Goal: Information Seeking & Learning: Learn about a topic

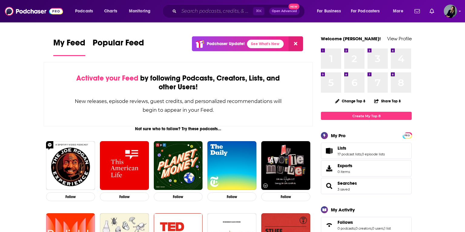
click at [201, 13] on input "Search podcasts, credits, & more..." at bounding box center [216, 11] width 74 height 10
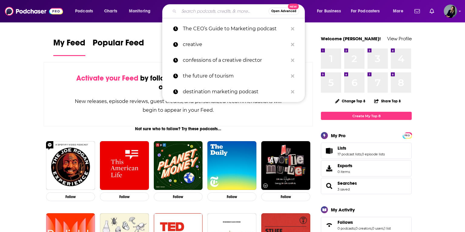
click at [214, 10] on input "Search podcasts, credits, & more..." at bounding box center [224, 11] width 90 height 10
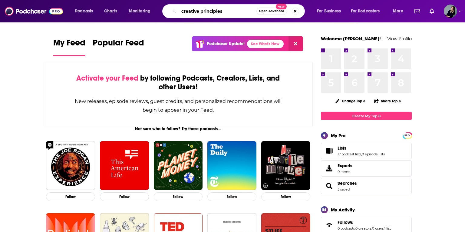
type input "creative principles"
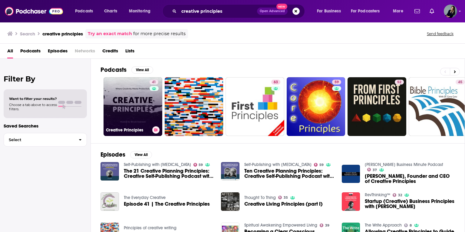
click at [149, 102] on div "41" at bounding box center [154, 103] width 10 height 47
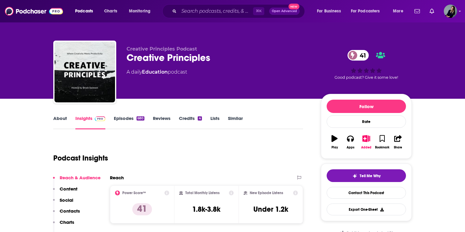
click at [235, 118] on link "Similar" at bounding box center [235, 122] width 15 height 14
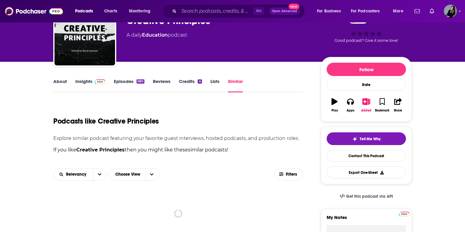
scroll to position [47, 0]
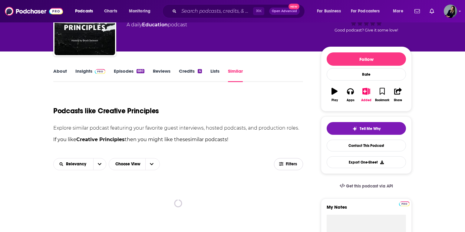
click at [280, 169] on button "Filters" at bounding box center [288, 164] width 29 height 12
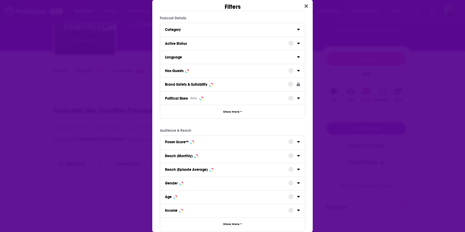
scroll to position [0, 0]
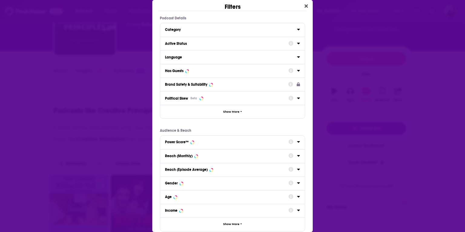
click at [201, 44] on div "Active Status" at bounding box center [224, 43] width 119 height 4
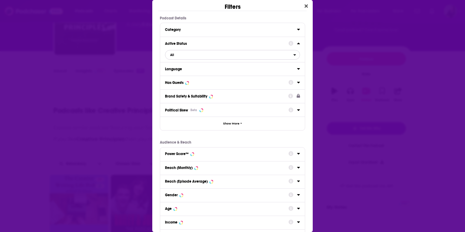
click at [187, 57] on span "All" at bounding box center [229, 55] width 128 height 8
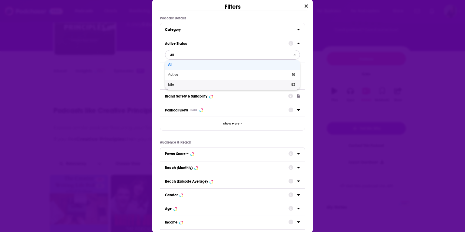
click at [181, 74] on span "Active" at bounding box center [201, 74] width 66 height 3
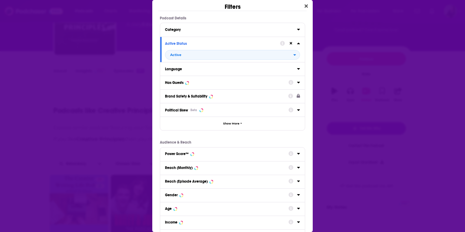
click at [199, 73] on div "Language" at bounding box center [232, 69] width 145 height 14
click at [189, 73] on div "Language" at bounding box center [232, 69] width 145 height 14
click at [188, 68] on div "Language" at bounding box center [229, 69] width 128 height 4
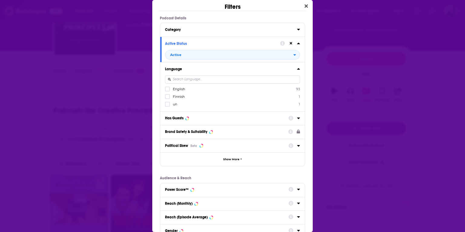
click at [177, 87] on span "English" at bounding box center [179, 89] width 12 height 4
click at [167, 91] on input "multiSelectOption-en-0" at bounding box center [167, 91] width 0 height 0
drag, startPoint x: 235, startPoint y: 119, endPoint x: 227, endPoint y: 118, distance: 7.3
click at [235, 119] on div "Has Guests" at bounding box center [224, 118] width 119 height 4
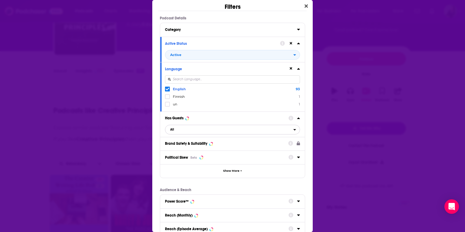
click at [195, 131] on span "All" at bounding box center [229, 130] width 128 height 8
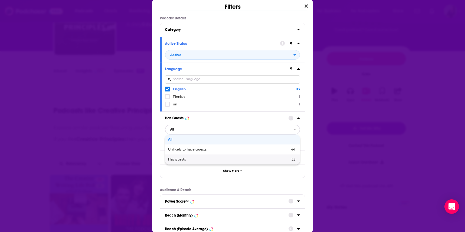
click at [182, 159] on span "Has guests" at bounding box center [203, 159] width 70 height 3
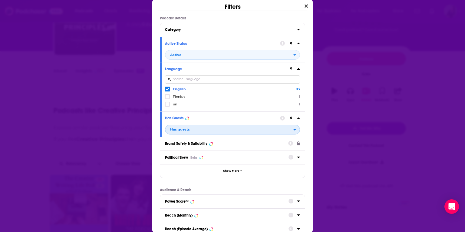
scroll to position [93, 0]
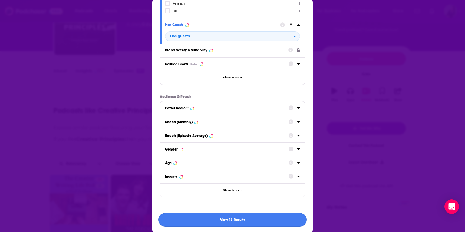
click at [205, 218] on button "View 13 Results" at bounding box center [232, 220] width 148 height 14
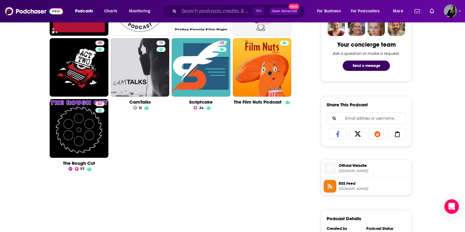
scroll to position [329, 0]
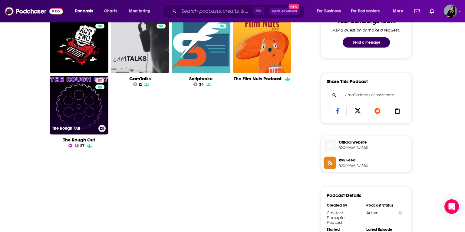
click at [77, 93] on link "57 The Rough Cut" at bounding box center [79, 105] width 59 height 59
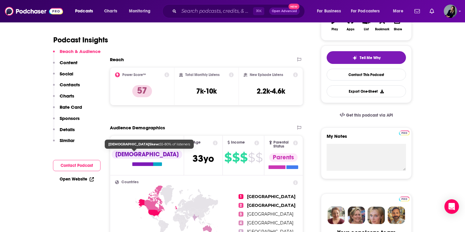
scroll to position [56, 0]
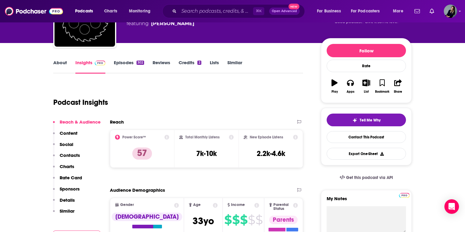
click at [57, 63] on link "About" at bounding box center [60, 67] width 14 height 14
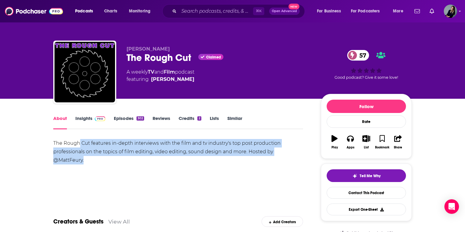
drag, startPoint x: 79, startPoint y: 147, endPoint x: 86, endPoint y: 159, distance: 13.5
click at [86, 159] on div "The Rough Cut features in-depth interviews with the film and tv industry's top …" at bounding box center [178, 151] width 250 height 25
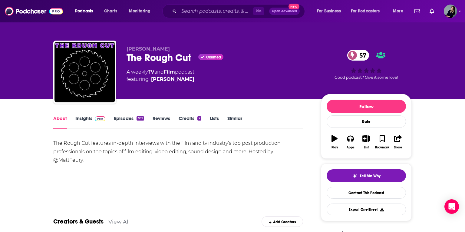
click at [121, 120] on link "Episodes 302" at bounding box center [129, 122] width 30 height 14
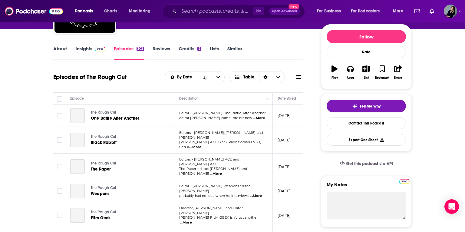
scroll to position [82, 0]
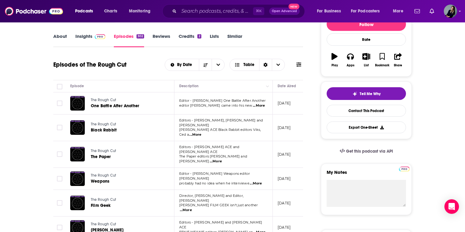
click at [260, 106] on span "...More" at bounding box center [259, 105] width 12 height 5
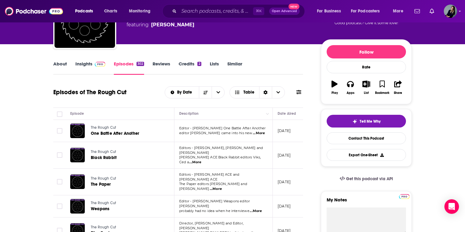
scroll to position [0, 0]
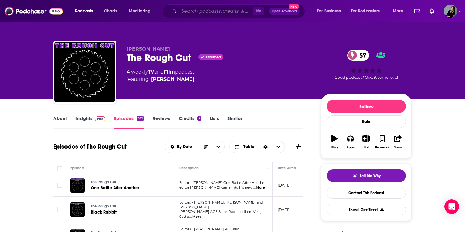
click at [239, 12] on input "Search podcasts, credits, & more..." at bounding box center [216, 11] width 74 height 10
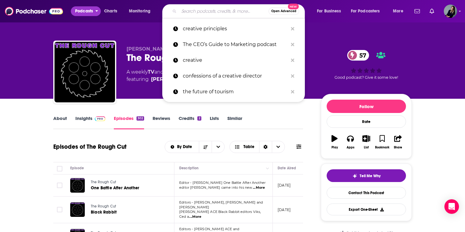
click at [82, 8] on span "Podcasts" at bounding box center [84, 11] width 18 height 8
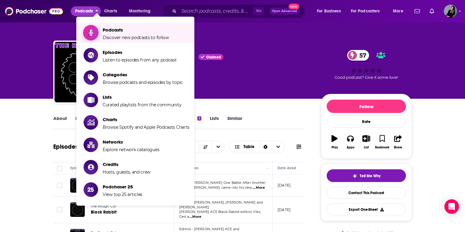
click at [123, 33] on span "Podcasts Discover new podcasts to follow" at bounding box center [136, 32] width 66 height 15
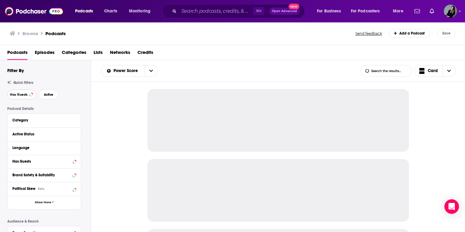
click at [28, 98] on button "Has Guests" at bounding box center [21, 95] width 29 height 10
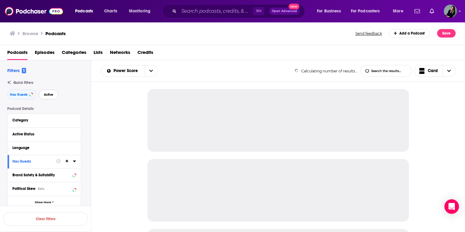
click at [44, 95] on span "Active" at bounding box center [48, 94] width 9 height 3
click at [57, 116] on div "Category" at bounding box center [44, 121] width 73 height 14
click at [59, 119] on div "Category" at bounding box center [40, 120] width 57 height 4
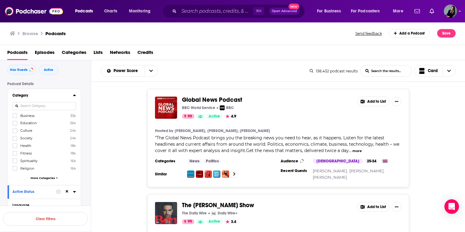
scroll to position [37, 0]
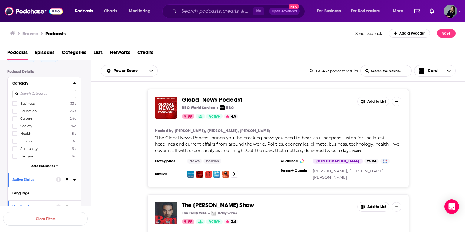
click at [41, 165] on span "More Categories" at bounding box center [43, 165] width 25 height 3
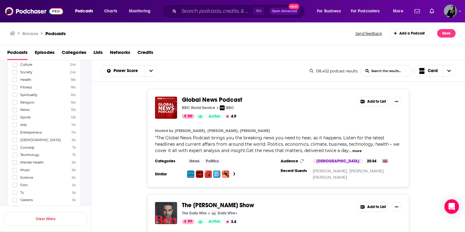
click at [34, 134] on span "Entrepreneur" at bounding box center [31, 132] width 22 height 4
click at [15, 134] on input "multiSelectOption-entrepreneur-11" at bounding box center [15, 134] width 0 height 0
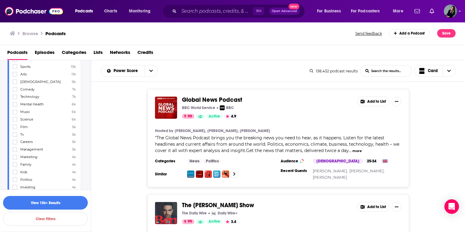
click at [38, 149] on span "Management" at bounding box center [31, 149] width 23 height 4
click at [15, 151] on input "multiSelectOption-management-21" at bounding box center [15, 151] width 0 height 0
click at [32, 146] on span "Marketing" at bounding box center [28, 145] width 17 height 4
click at [15, 147] on input "multiSelectOption-marketing-22" at bounding box center [15, 147] width 0 height 0
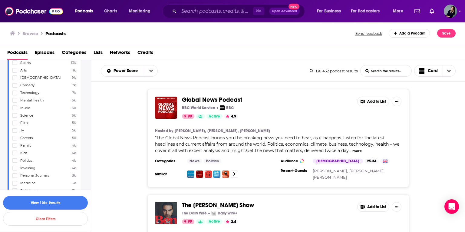
click at [31, 138] on span "Careers" at bounding box center [26, 138] width 12 height 4
click at [15, 140] on input "multiSelectOption-careers-22" at bounding box center [15, 140] width 0 height 0
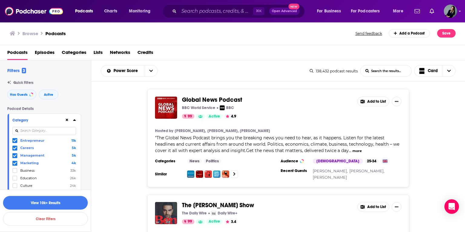
click at [14, 149] on icon at bounding box center [15, 147] width 4 height 3
click at [16, 141] on icon at bounding box center [15, 141] width 4 height 4
click at [43, 129] on input at bounding box center [44, 131] width 64 height 8
click at [17, 141] on span at bounding box center [14, 140] width 5 height 5
click at [35, 130] on input at bounding box center [44, 131] width 64 height 8
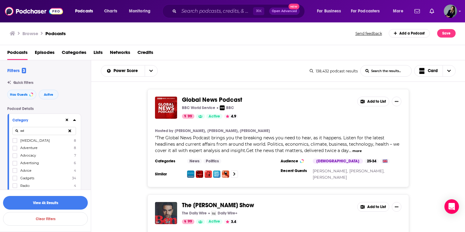
type input "ad"
click at [36, 163] on span "Advertising" at bounding box center [29, 163] width 19 height 4
click at [15, 165] on input "multiSelectOption-advertising-3" at bounding box center [15, 165] width 0 height 0
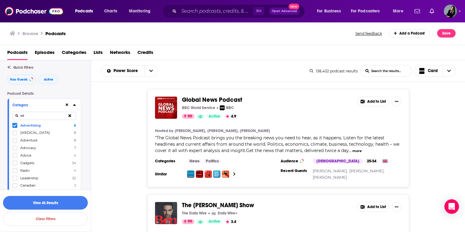
click at [52, 204] on button "View 4k Results" at bounding box center [45, 203] width 85 height 14
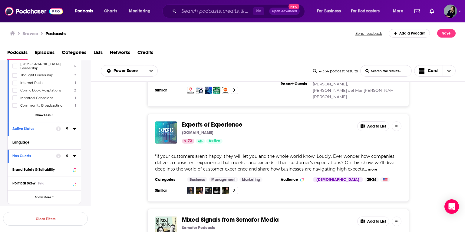
scroll to position [1872, 0]
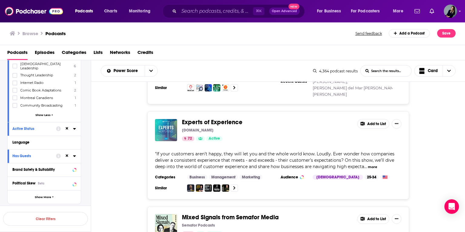
click at [213, 118] on span "Experts of Experience" at bounding box center [212, 122] width 61 height 8
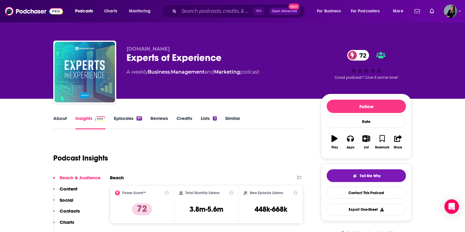
click at [121, 122] on link "Episodes 97" at bounding box center [128, 122] width 28 height 14
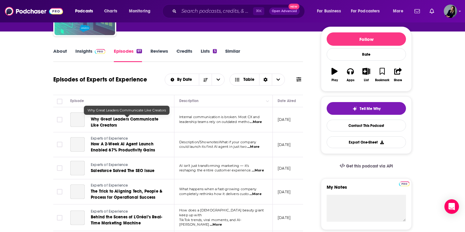
scroll to position [67, 0]
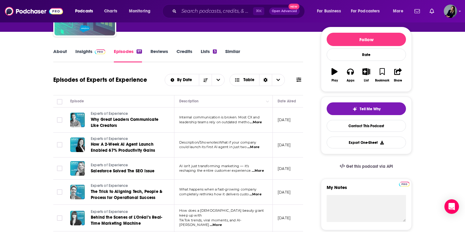
click at [251, 121] on span "...More" at bounding box center [256, 122] width 12 height 5
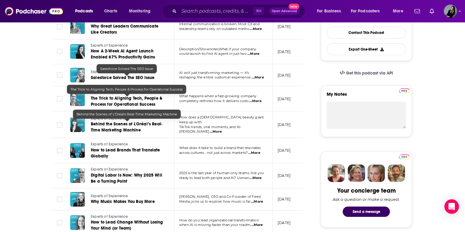
scroll to position [224, 0]
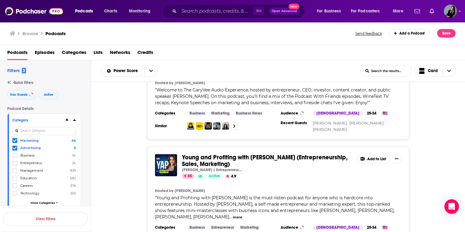
scroll to position [282, 0]
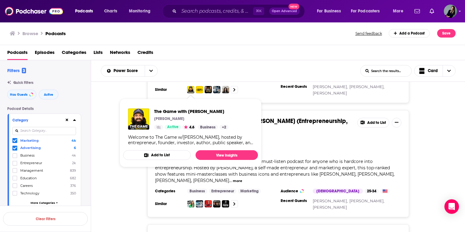
click at [112, 98] on div "The GaryVee Audio Experience [PERSON_NAME] 86 Active 4.5 Add to List Hosted by …" at bounding box center [278, 54] width 374 height 98
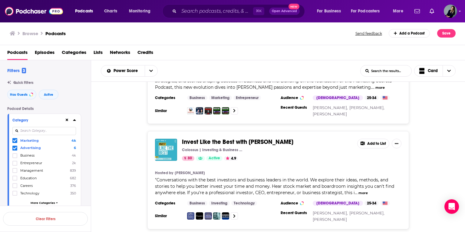
scroll to position [697, 0]
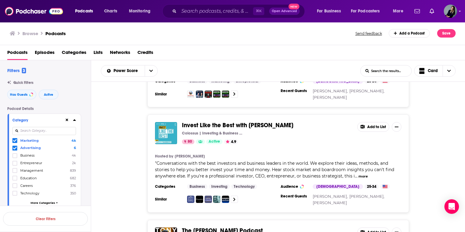
click at [136, 114] on div "Invest Like the Best with [PERSON_NAME] | Investing & Business Podcasts 80 Acti…" at bounding box center [278, 163] width 374 height 98
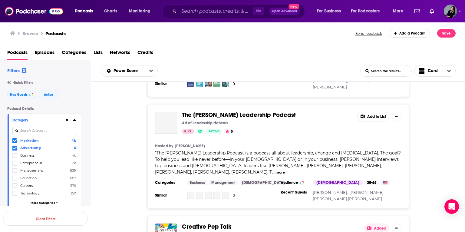
scroll to position [2468, 0]
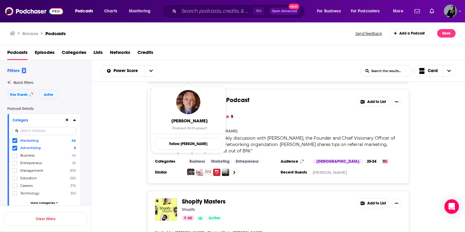
scroll to position [3685, 0]
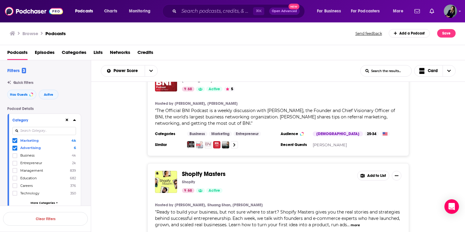
scroll to position [3721, 0]
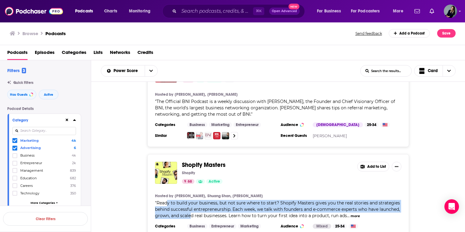
drag, startPoint x: 166, startPoint y: 126, endPoint x: 212, endPoint y: 136, distance: 46.8
click at [213, 200] on span "Ready to build your business, but not sure where to start? Shopify Masters give…" at bounding box center [277, 209] width 245 height 18
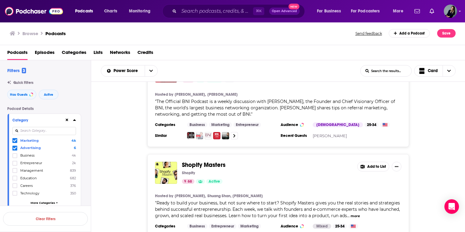
click at [109, 154] on div "Shopify Masters Shopify 68 Active Add to List Hosted by [PERSON_NAME], [PERSON_…" at bounding box center [278, 203] width 374 height 98
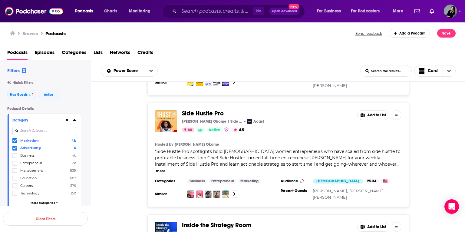
scroll to position [5027, 0]
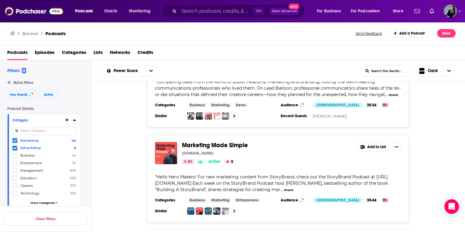
scroll to position [7437, 0]
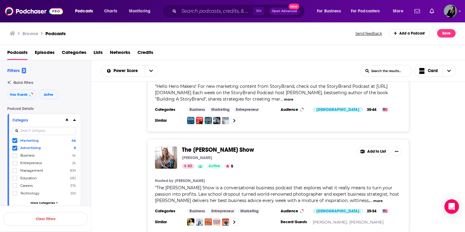
scroll to position [7524, 0]
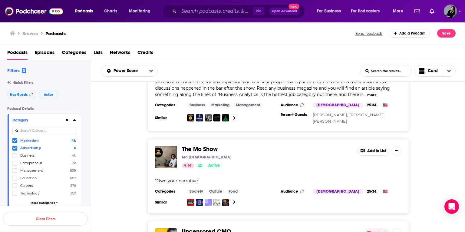
scroll to position [8168, 0]
